Goal: Task Accomplishment & Management: Complete application form

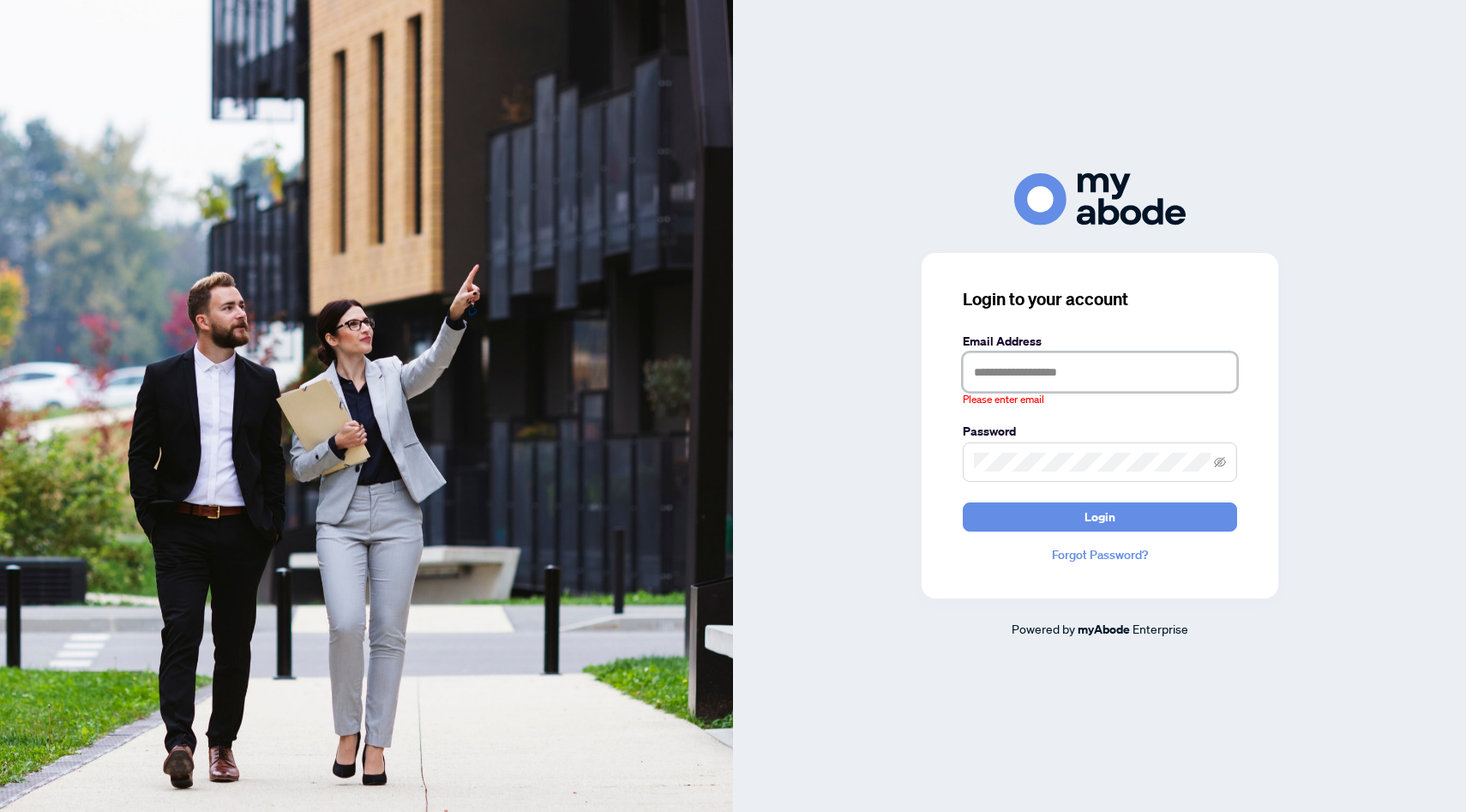
type input "**********"
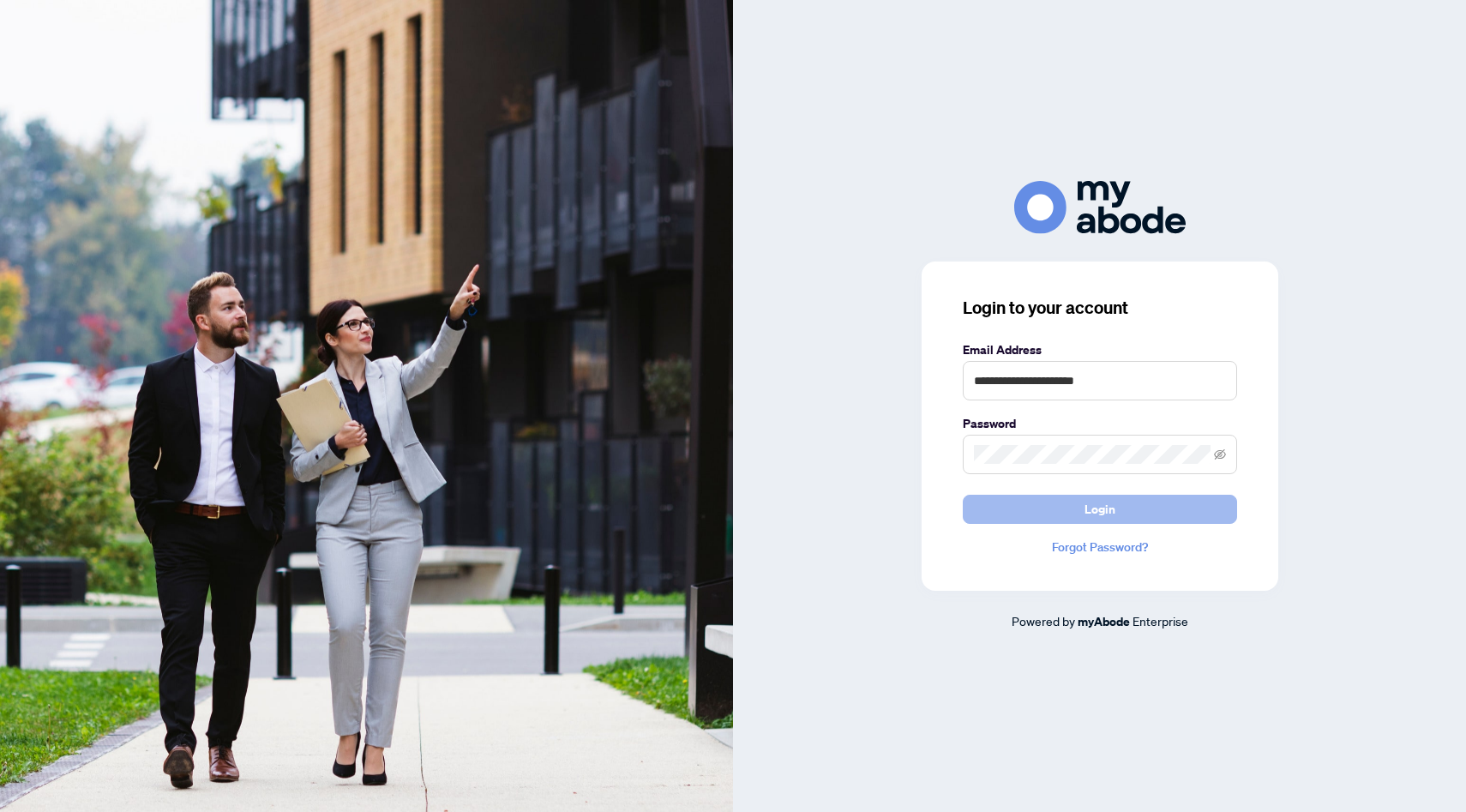
click at [1060, 509] on button "Login" at bounding box center [1100, 508] width 275 height 29
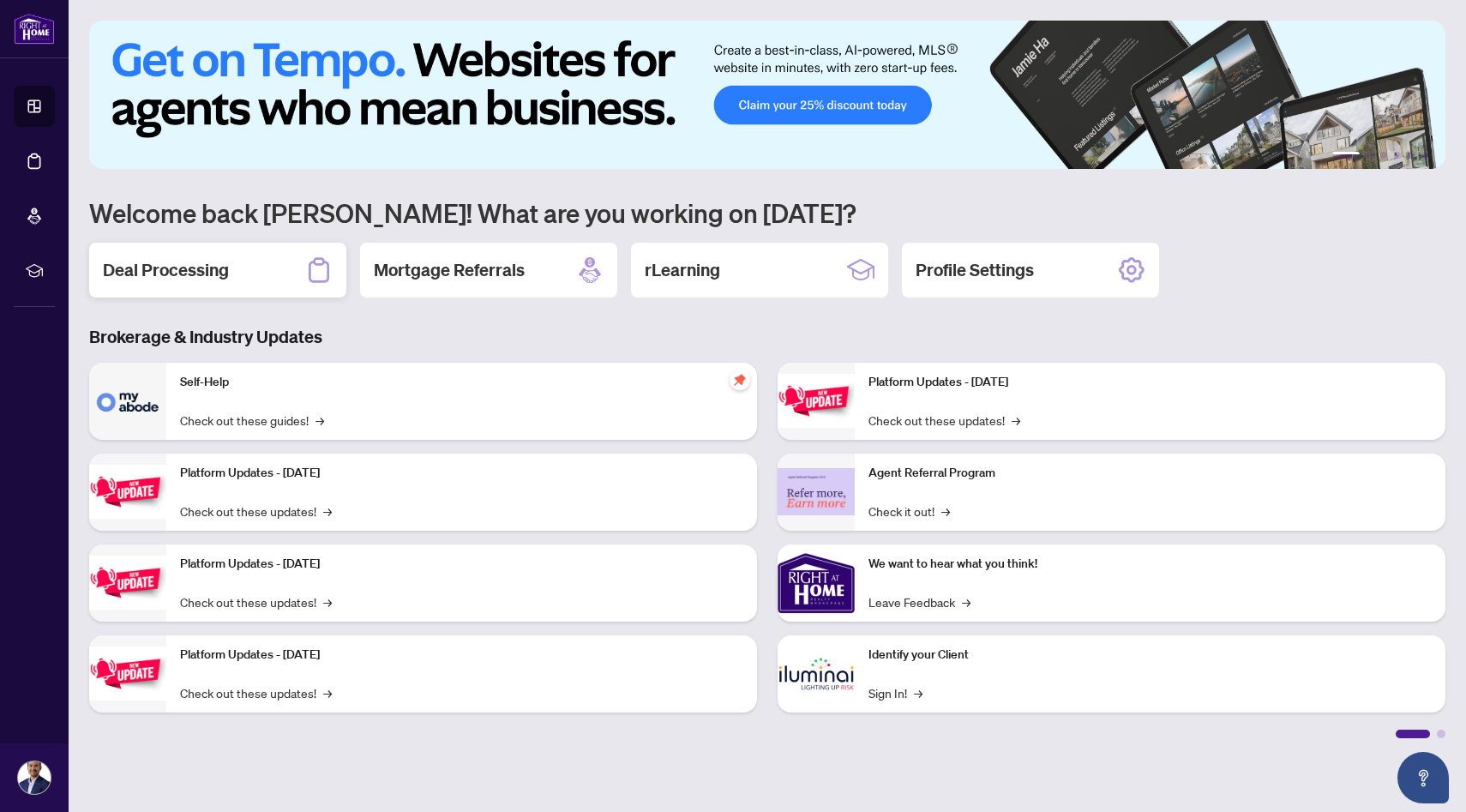
click at [172, 262] on h2 "Deal Processing" at bounding box center [166, 270] width 126 height 24
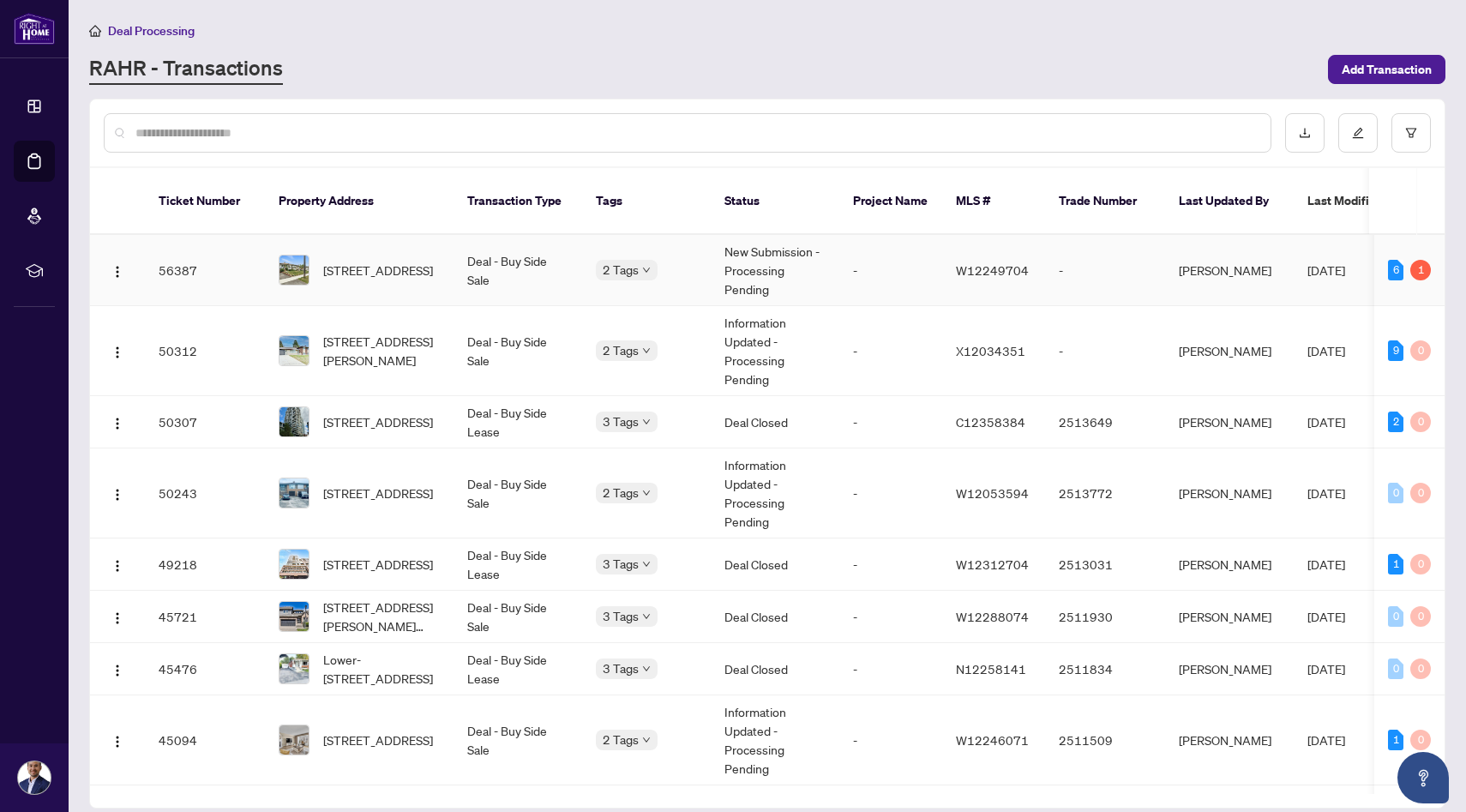
click at [219, 264] on td "56387" at bounding box center [205, 270] width 120 height 71
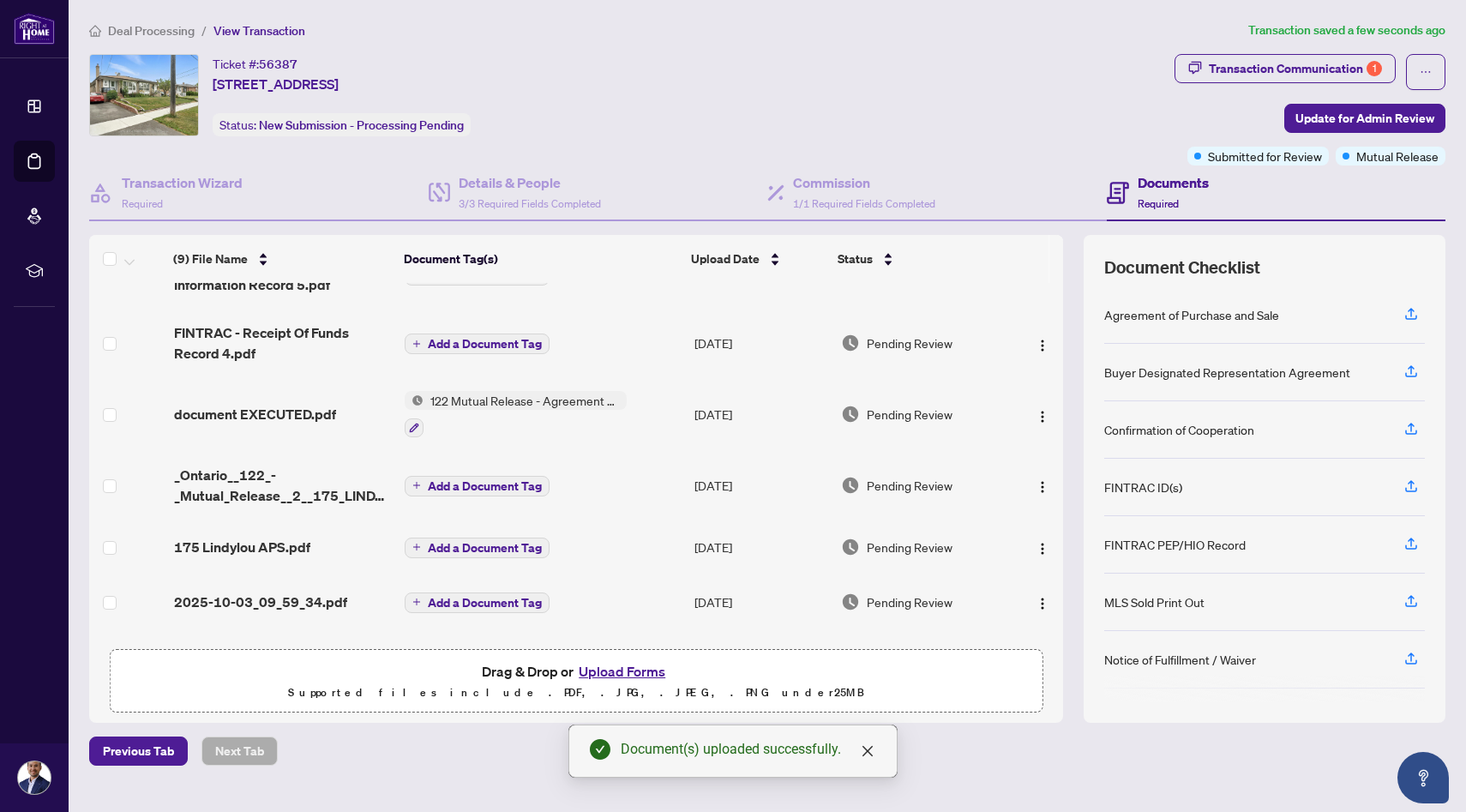
scroll to position [215, 0]
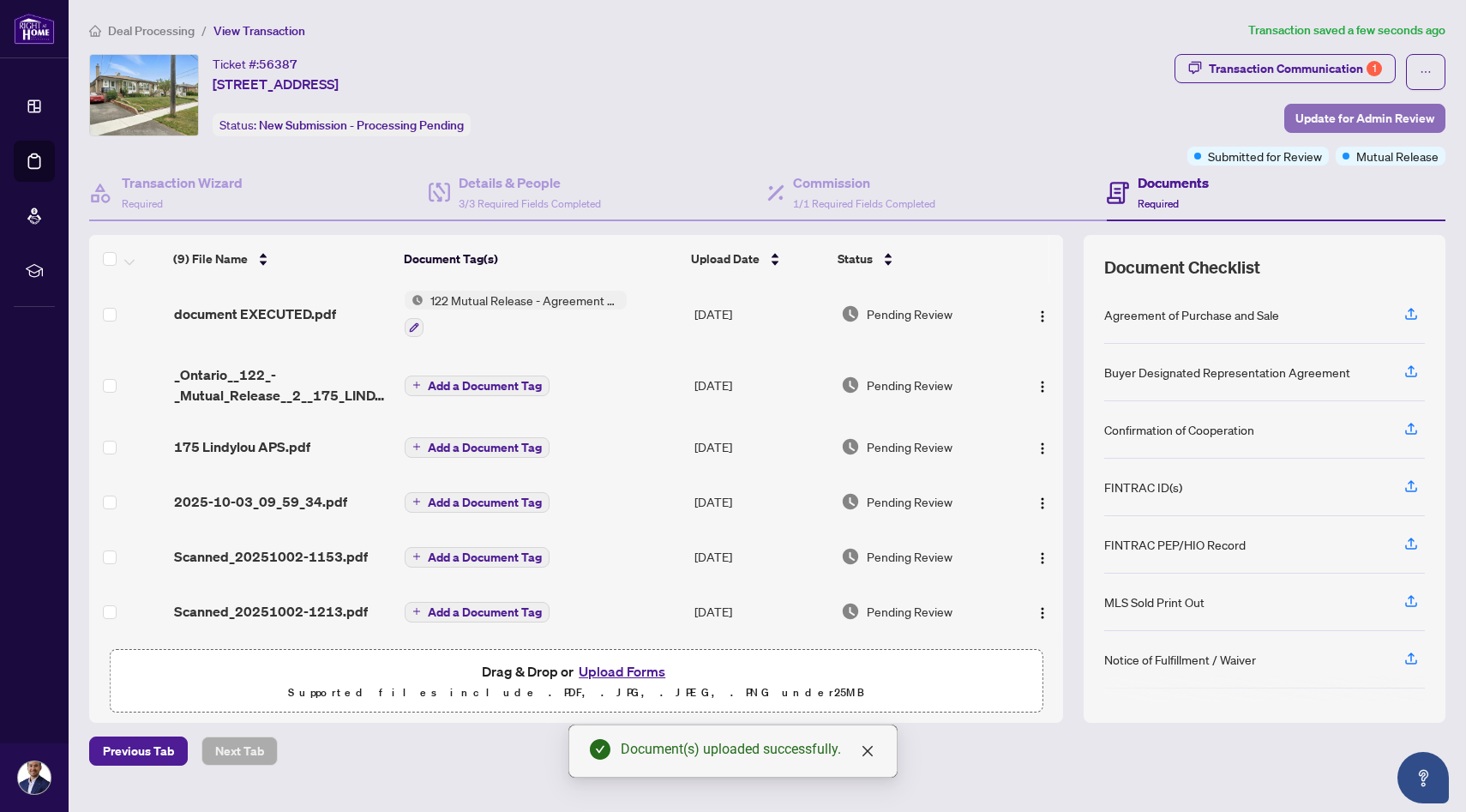
click at [1336, 123] on span "Update for Admin Review" at bounding box center [1365, 118] width 139 height 27
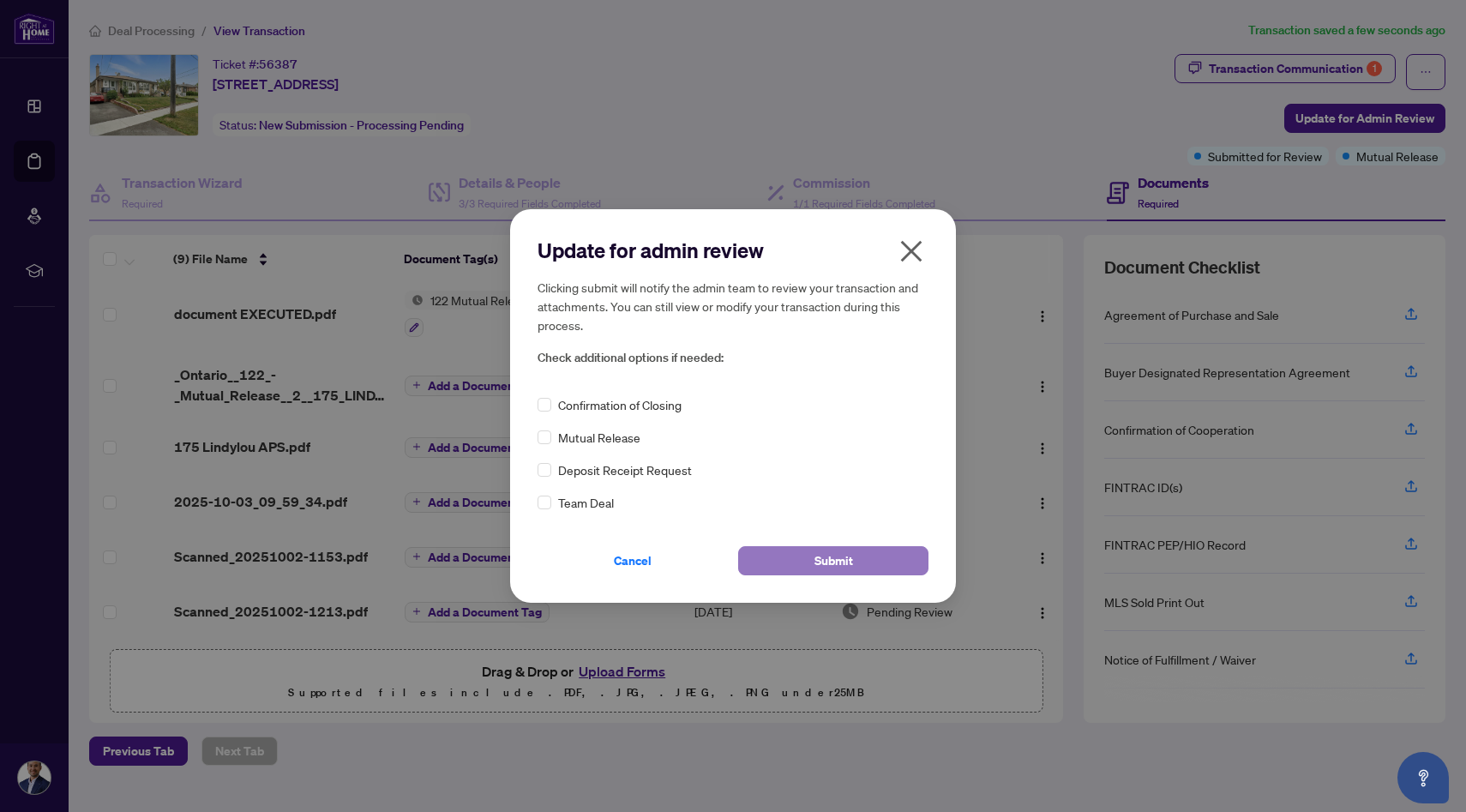
click at [840, 566] on span "Submit" at bounding box center [833, 559] width 39 height 27
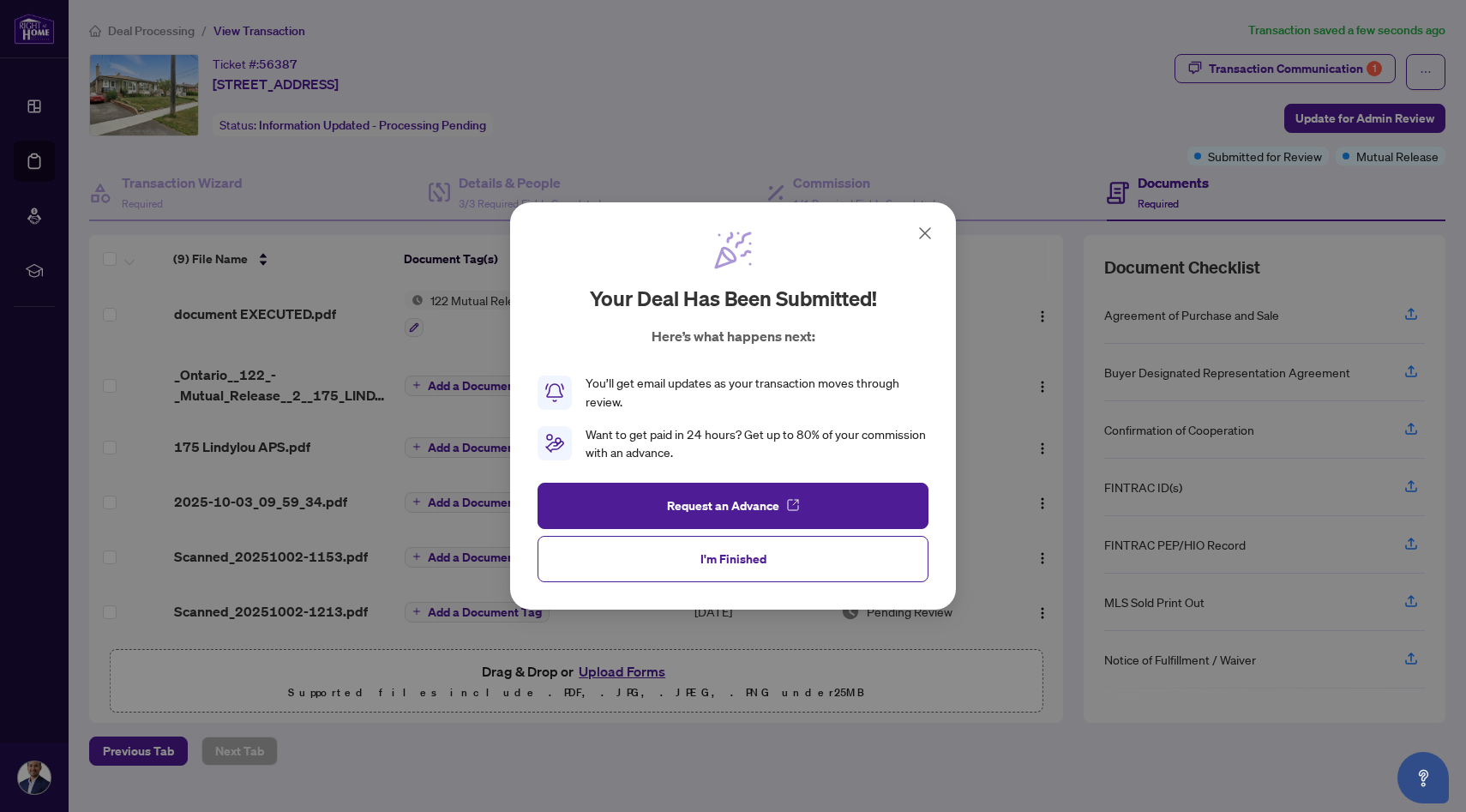
click at [926, 232] on icon at bounding box center [925, 233] width 10 height 10
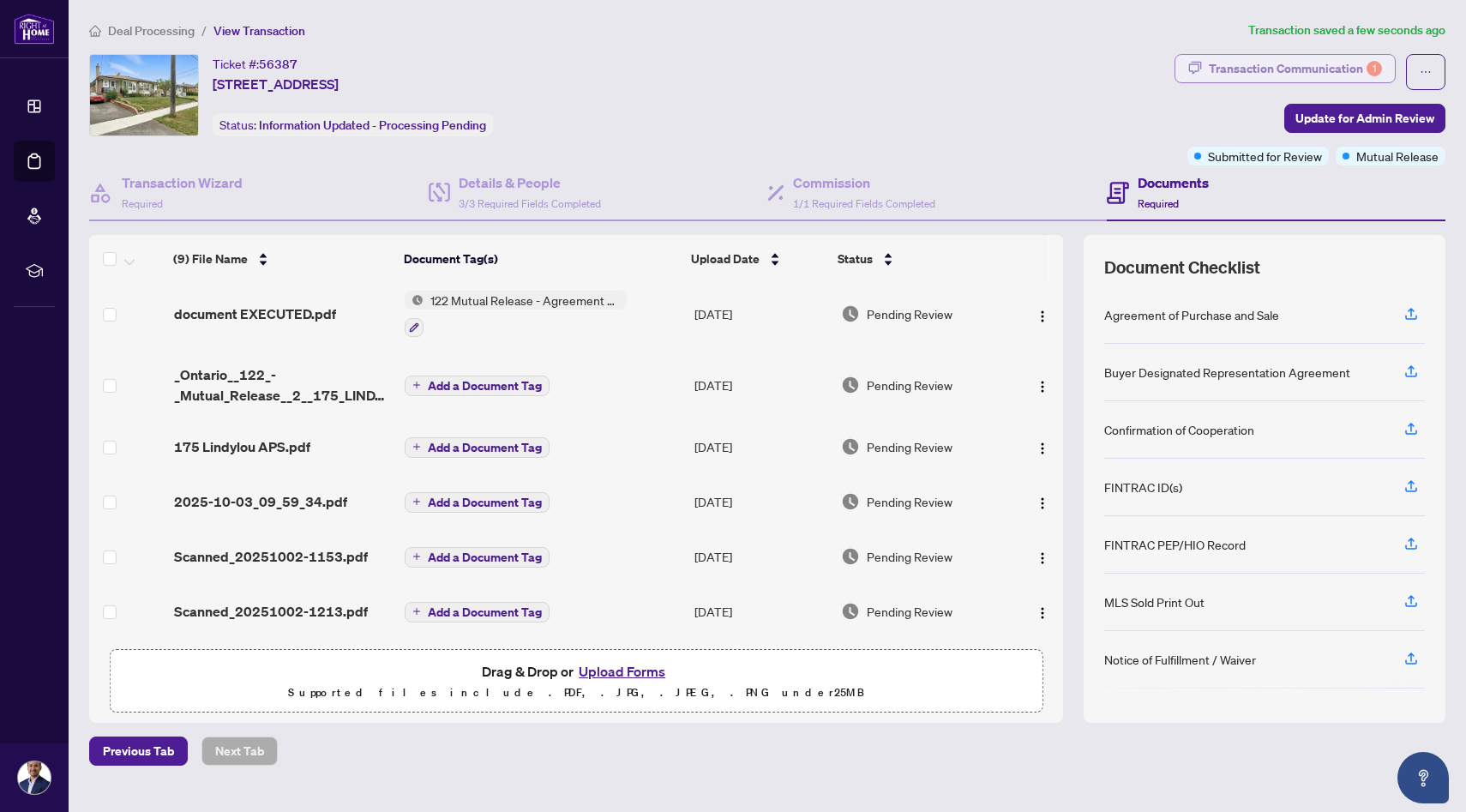
click at [1273, 70] on div "Transaction Communication 1" at bounding box center [1295, 68] width 173 height 27
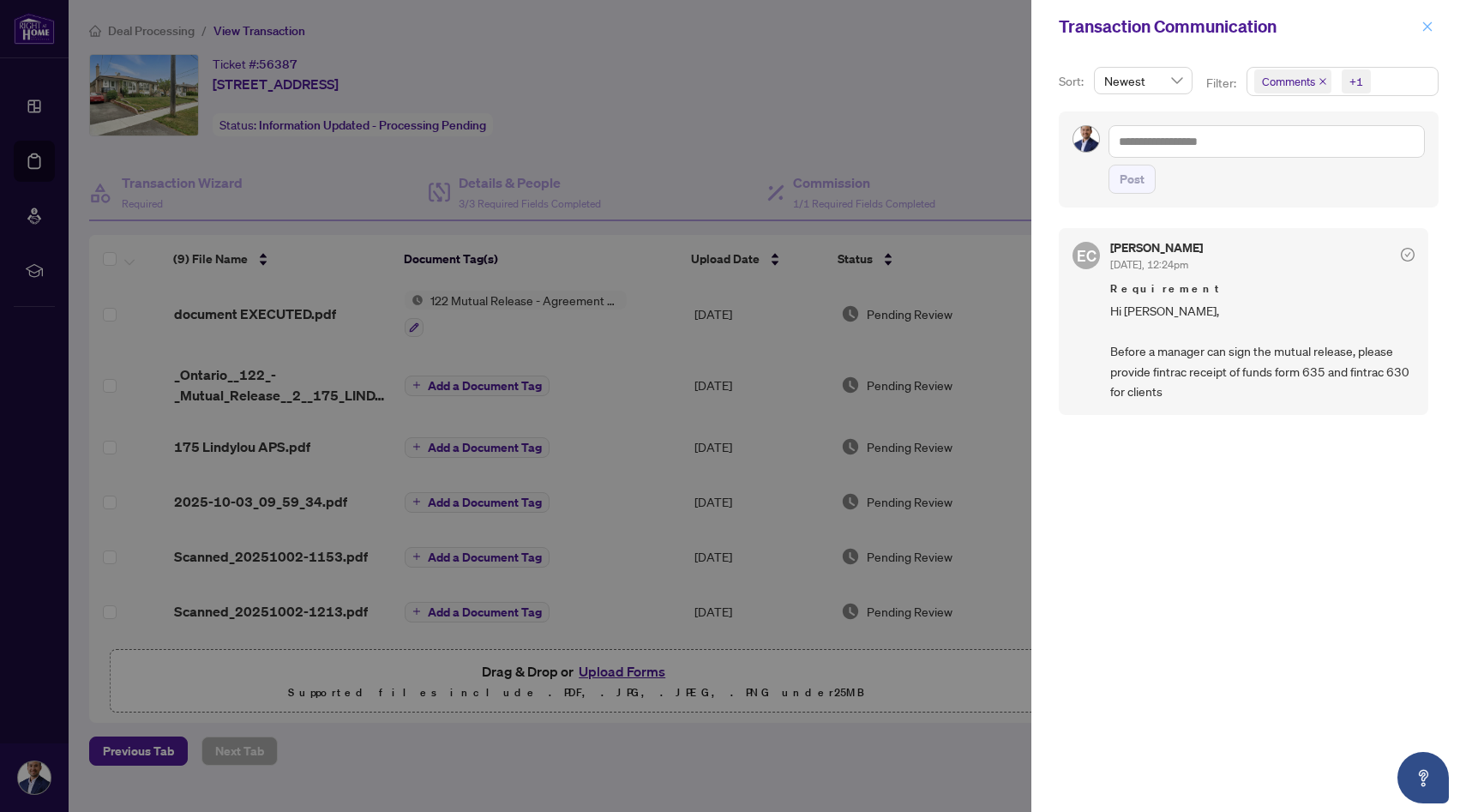
click at [1423, 23] on icon "close" at bounding box center [1428, 27] width 12 height 12
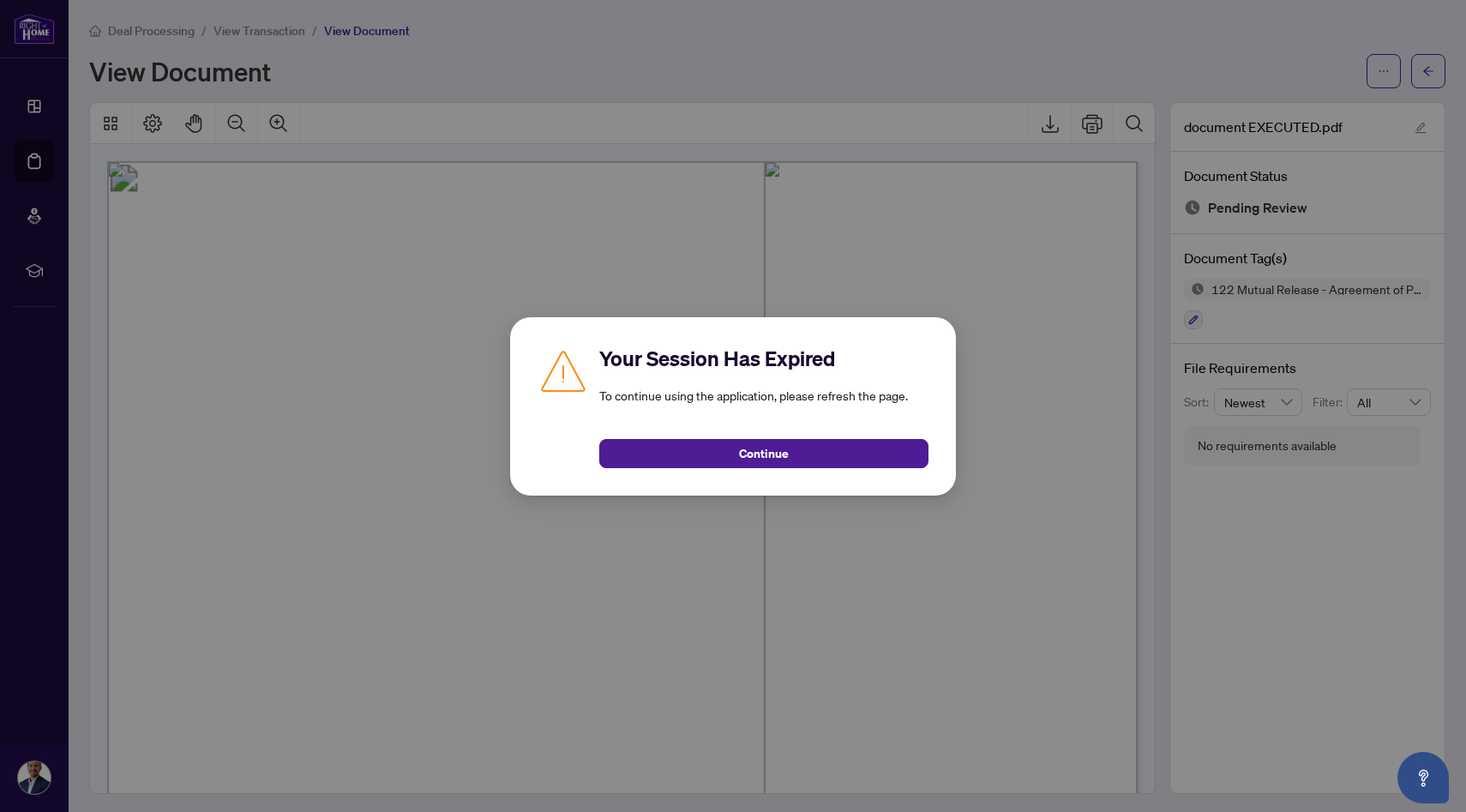
scroll to position [718, 0]
